Goal: Transaction & Acquisition: Book appointment/travel/reservation

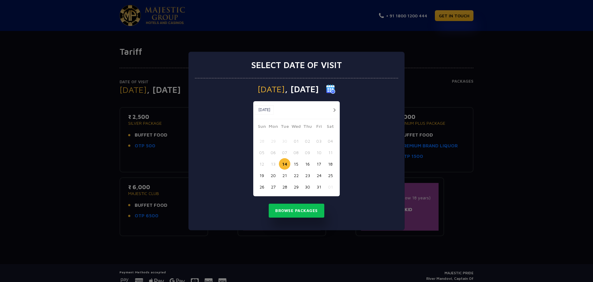
click at [308, 175] on button "23" at bounding box center [307, 174] width 11 height 11
click at [311, 209] on button "Browse Packages" at bounding box center [297, 210] width 56 height 14
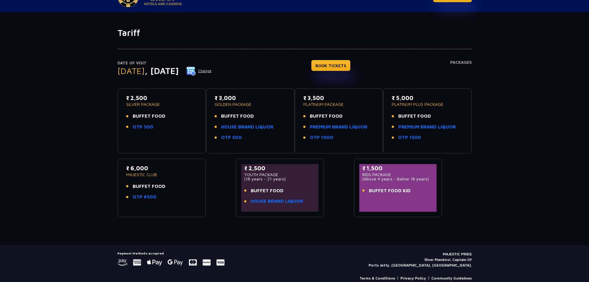
scroll to position [29, 0]
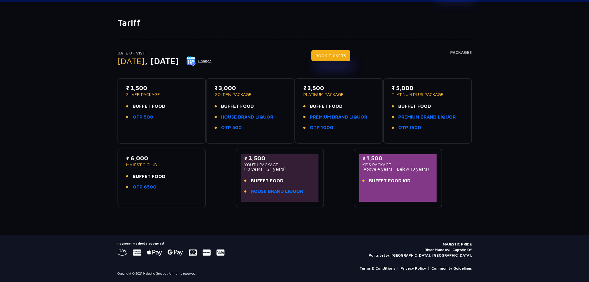
click at [343, 55] on link "BOOK TICKETS" at bounding box center [330, 55] width 39 height 11
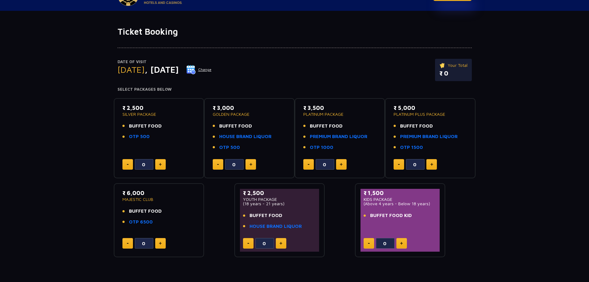
scroll to position [31, 0]
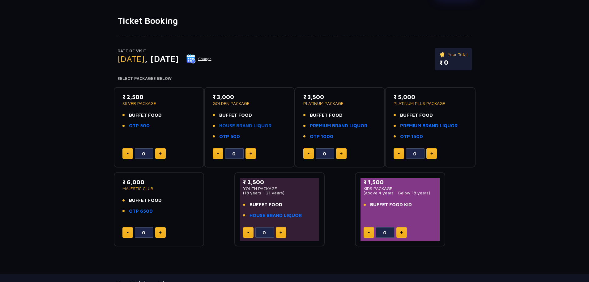
click at [238, 124] on link "HOUSE BRAND LIQUOR" at bounding box center [245, 125] width 52 height 7
click at [164, 154] on button at bounding box center [160, 153] width 11 height 11
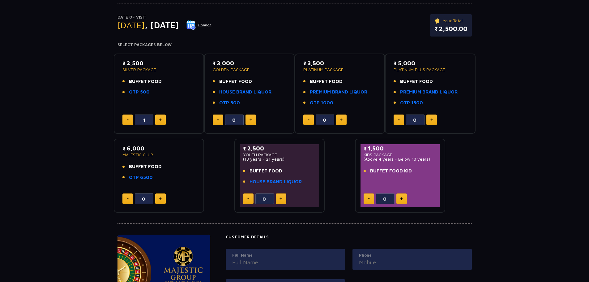
scroll to position [62, 0]
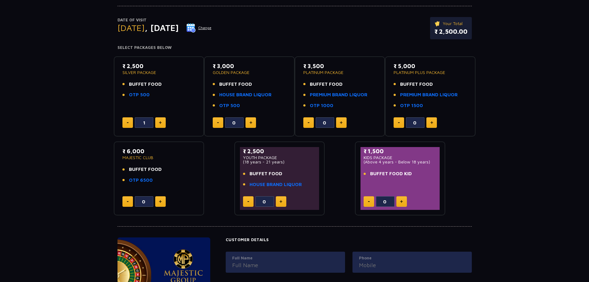
click at [162, 121] on button at bounding box center [160, 122] width 11 height 11
type input "2"
click at [401, 200] on img at bounding box center [401, 201] width 3 height 3
type input "1"
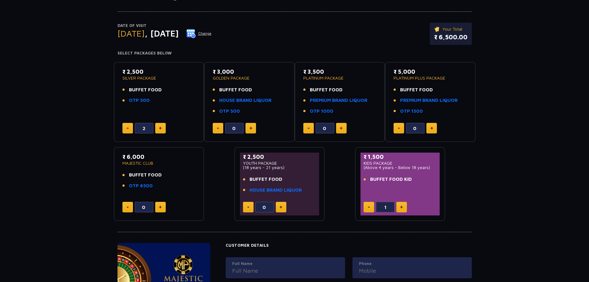
scroll to position [87, 0]
